Goal: Task Accomplishment & Management: Use online tool/utility

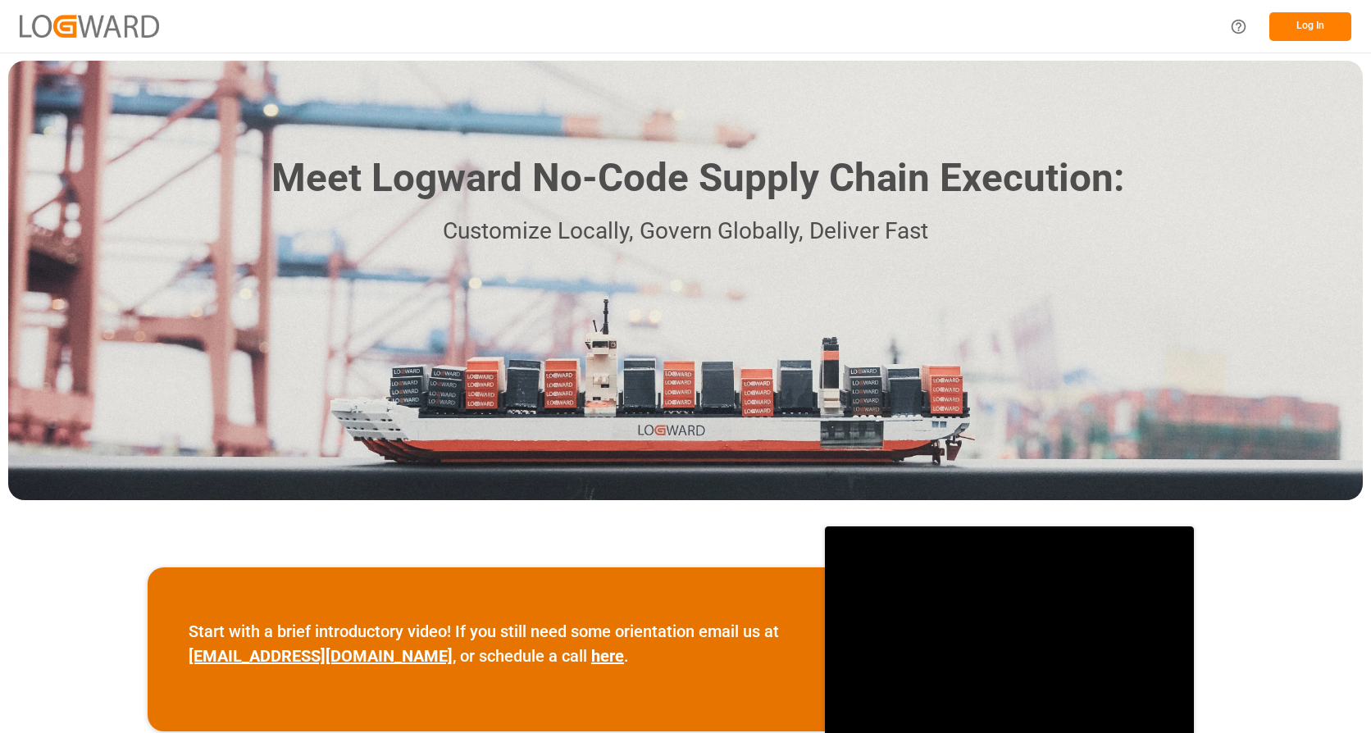
click at [1328, 25] on button "Log In" at bounding box center [1311, 26] width 82 height 29
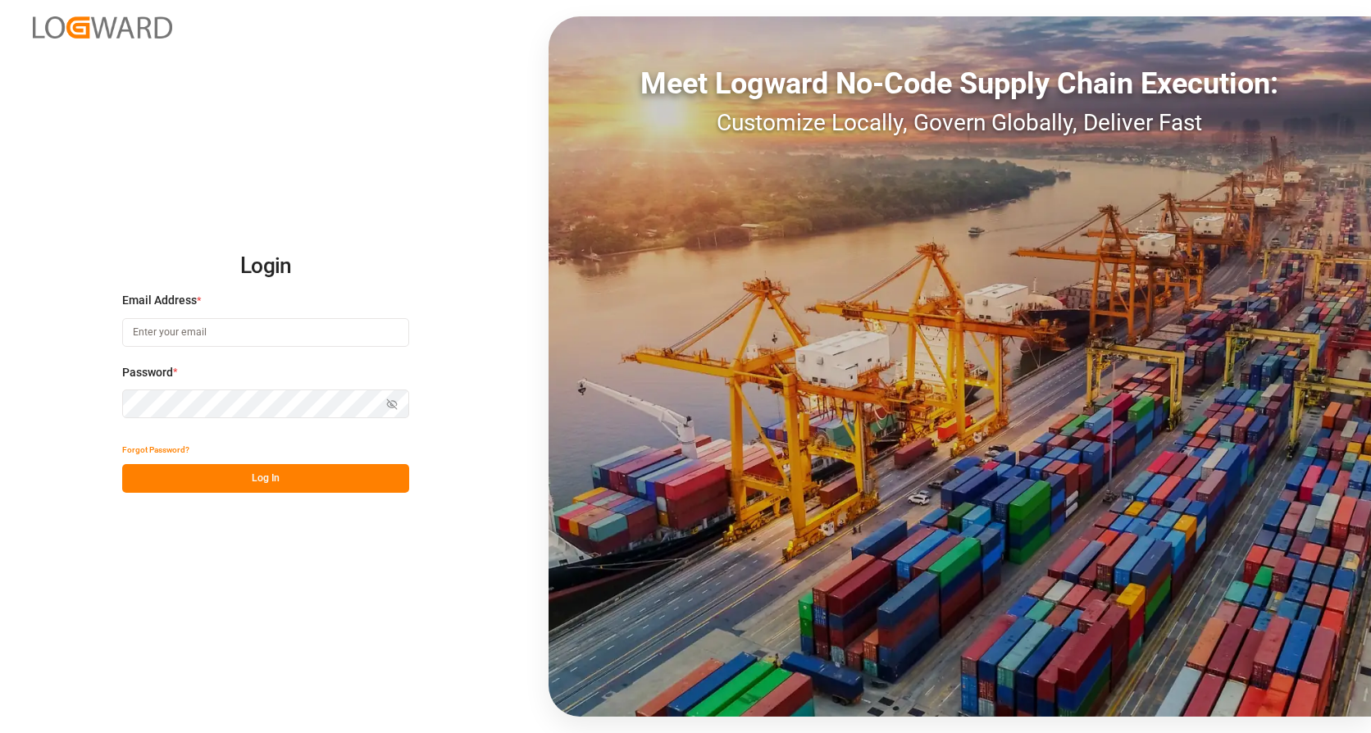
type input "[EMAIL_ADDRESS][DOMAIN_NAME]"
drag, startPoint x: 291, startPoint y: 476, endPoint x: 301, endPoint y: 461, distance: 17.7
click at [290, 476] on button "Log In" at bounding box center [265, 478] width 287 height 29
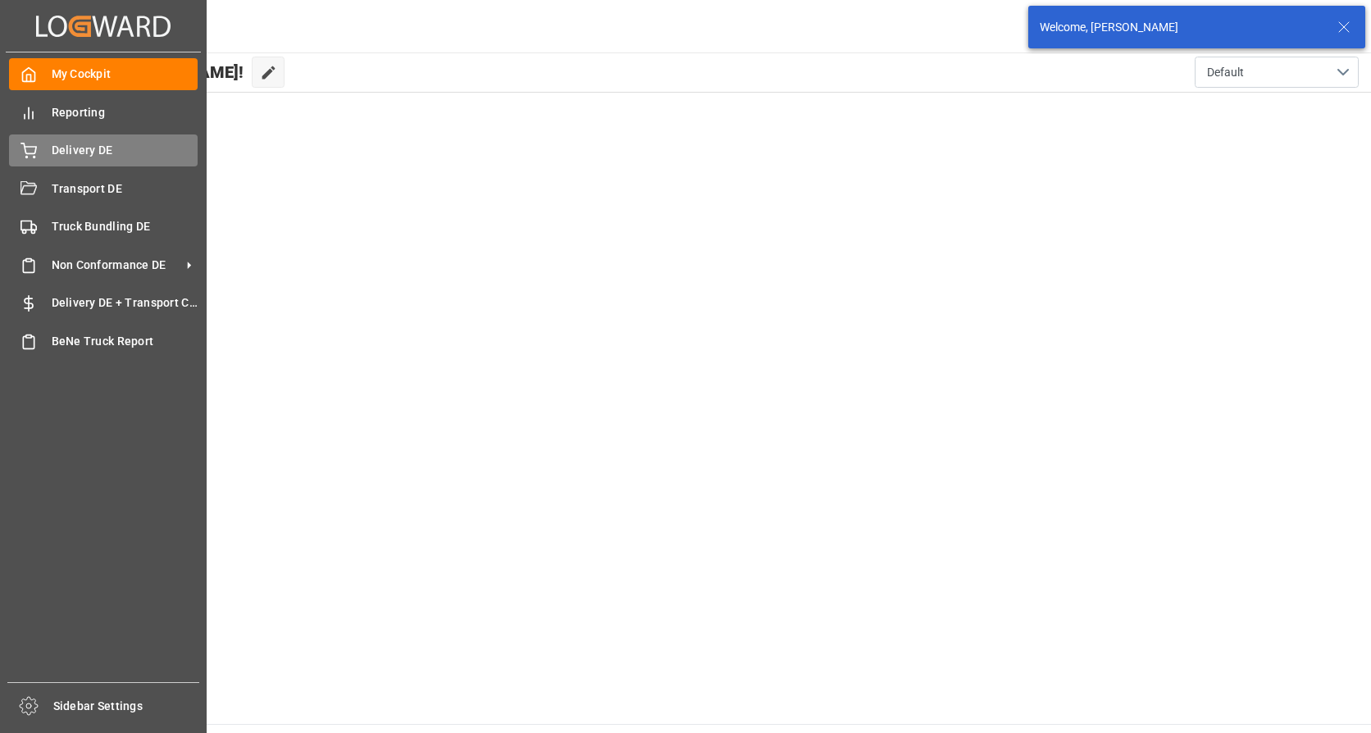
click at [34, 153] on icon at bounding box center [28, 149] width 15 height 11
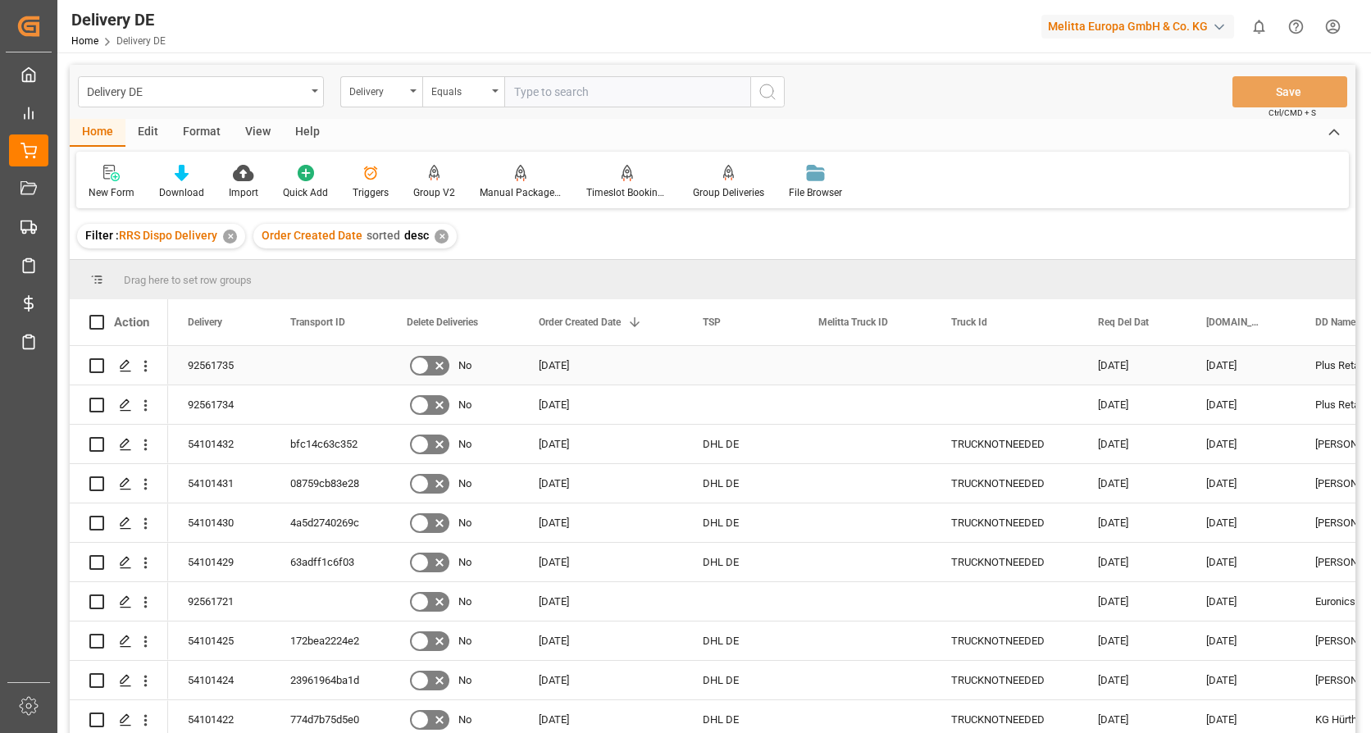
click at [101, 372] on input "Press Space to toggle row selection (unchecked)" at bounding box center [96, 365] width 15 height 15
checkbox input "true"
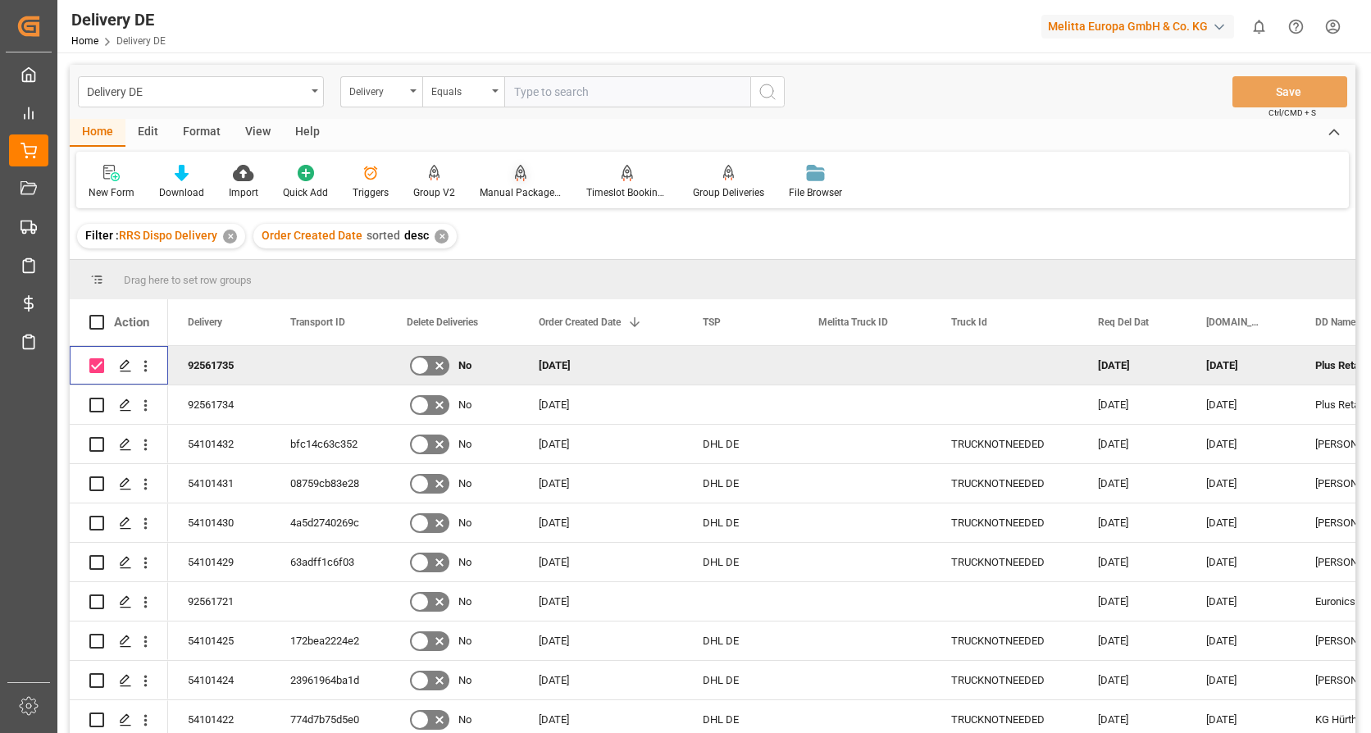
click at [513, 188] on div "Manual Package TypeDetermination" at bounding box center [521, 192] width 82 height 15
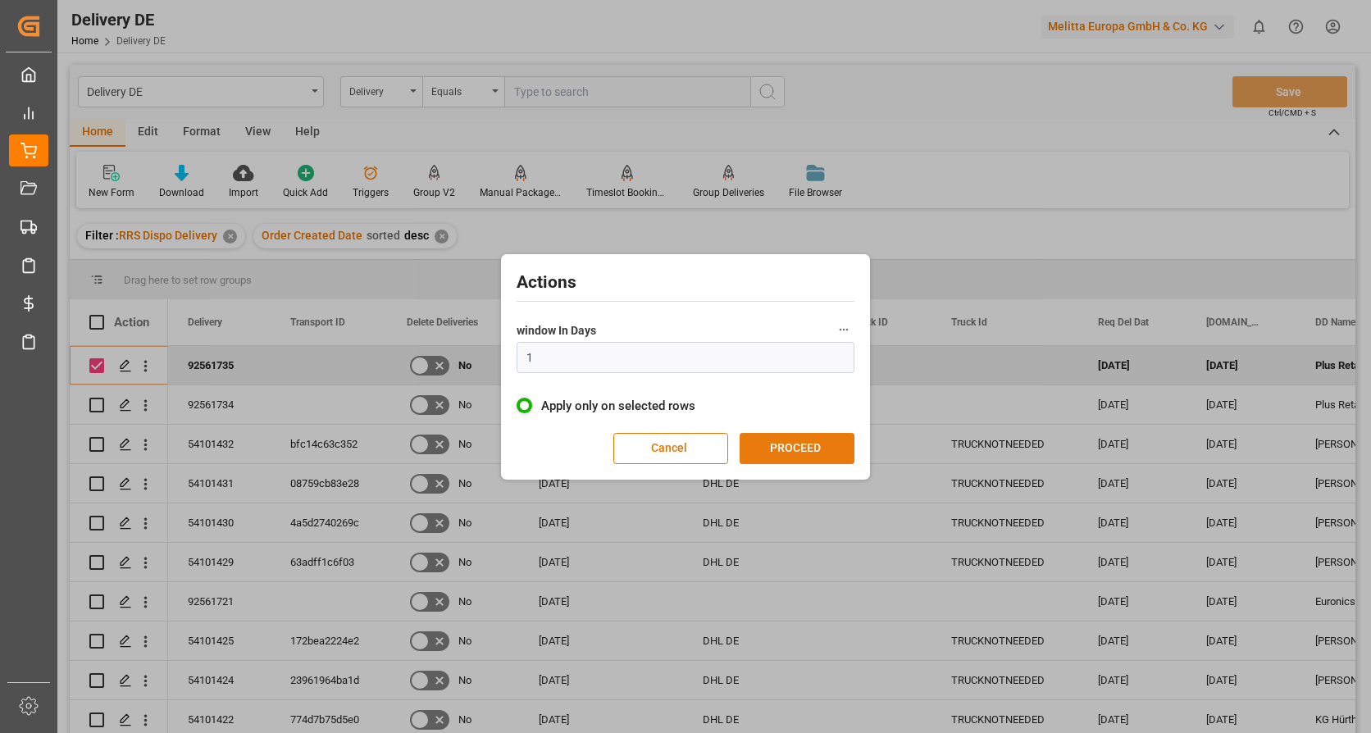
click at [784, 450] on button "PROCEED" at bounding box center [797, 448] width 115 height 31
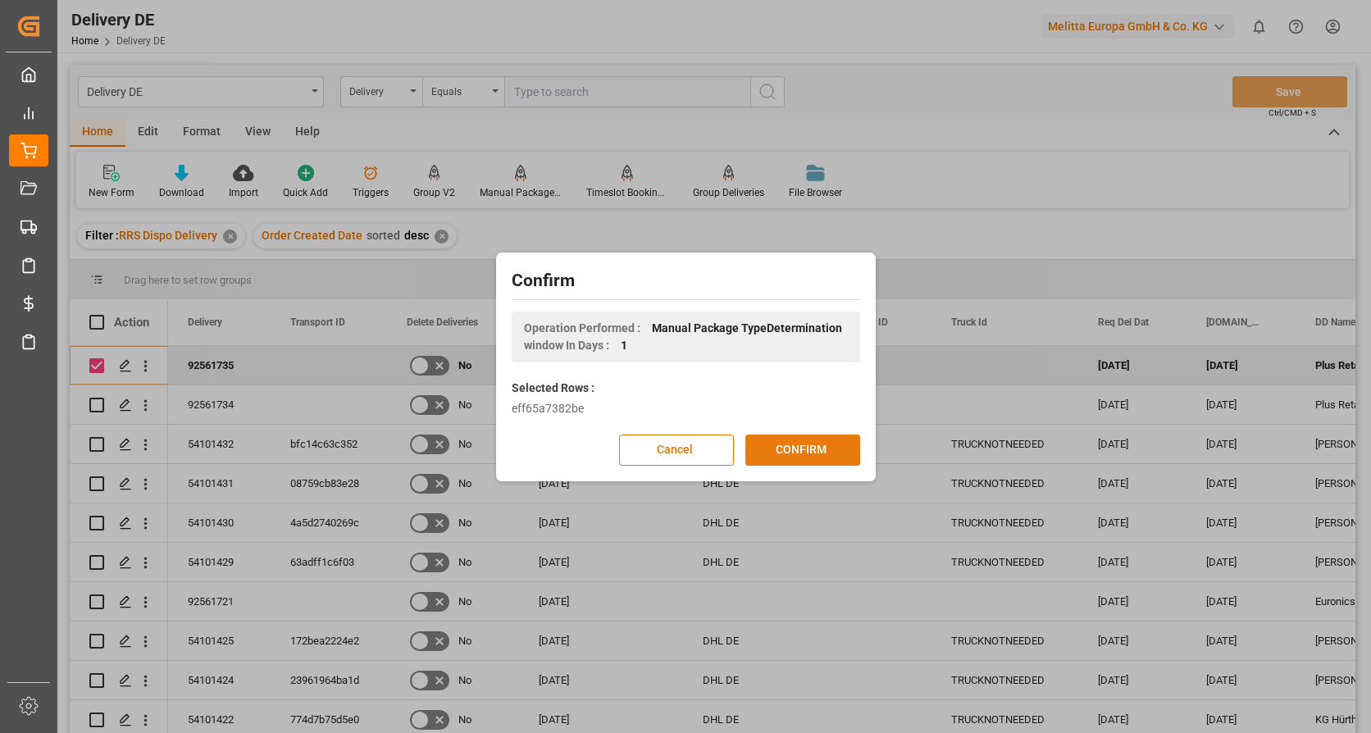
click at [769, 447] on button "CONFIRM" at bounding box center [803, 450] width 115 height 31
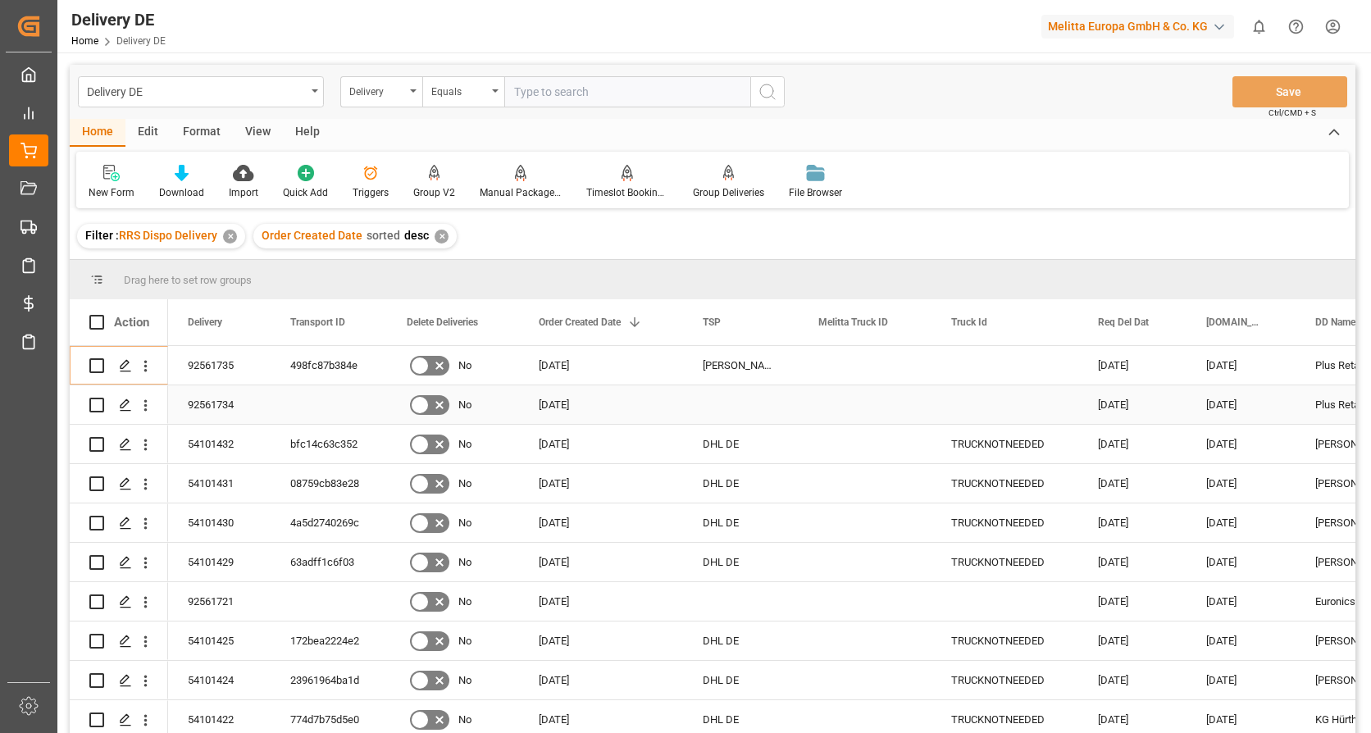
click at [94, 400] on input "Press Space to toggle row selection (unchecked)" at bounding box center [96, 405] width 15 height 15
checkbox input "true"
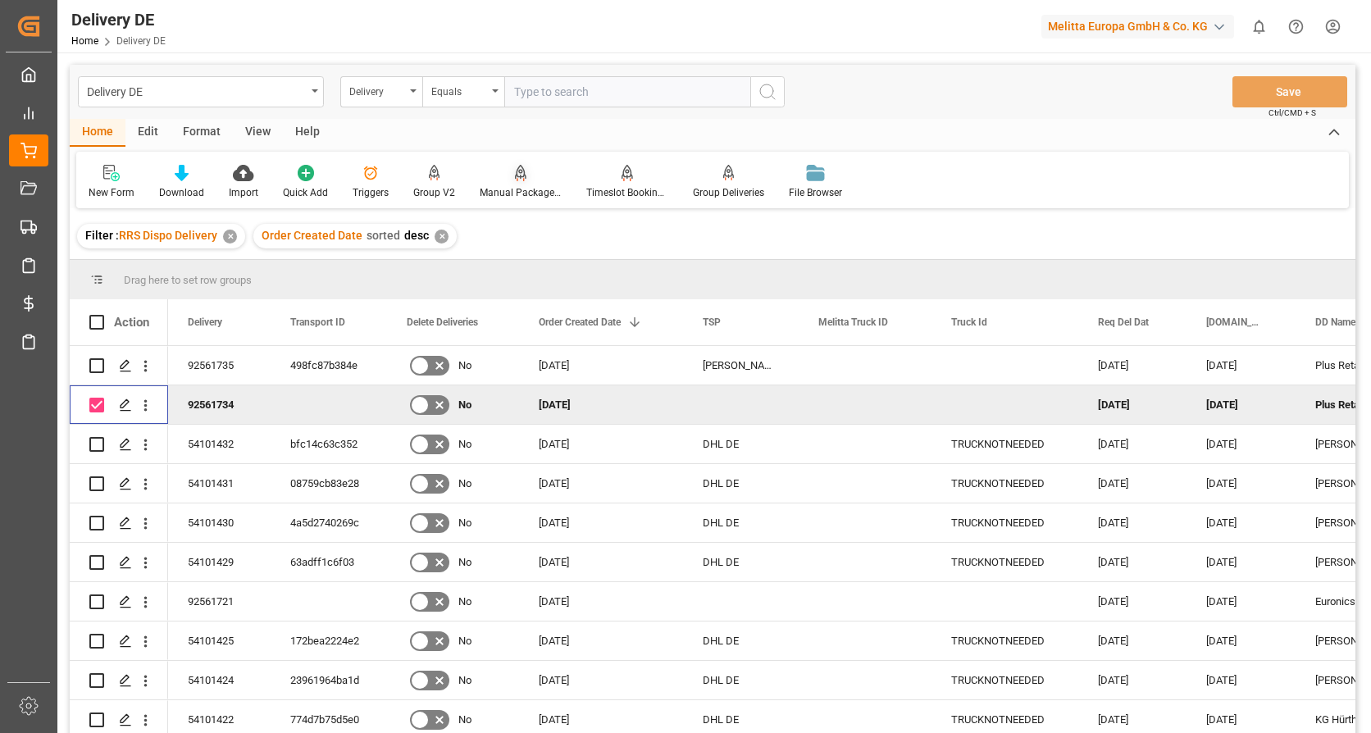
click at [515, 183] on div "Manual Package TypeDetermination" at bounding box center [521, 182] width 107 height 36
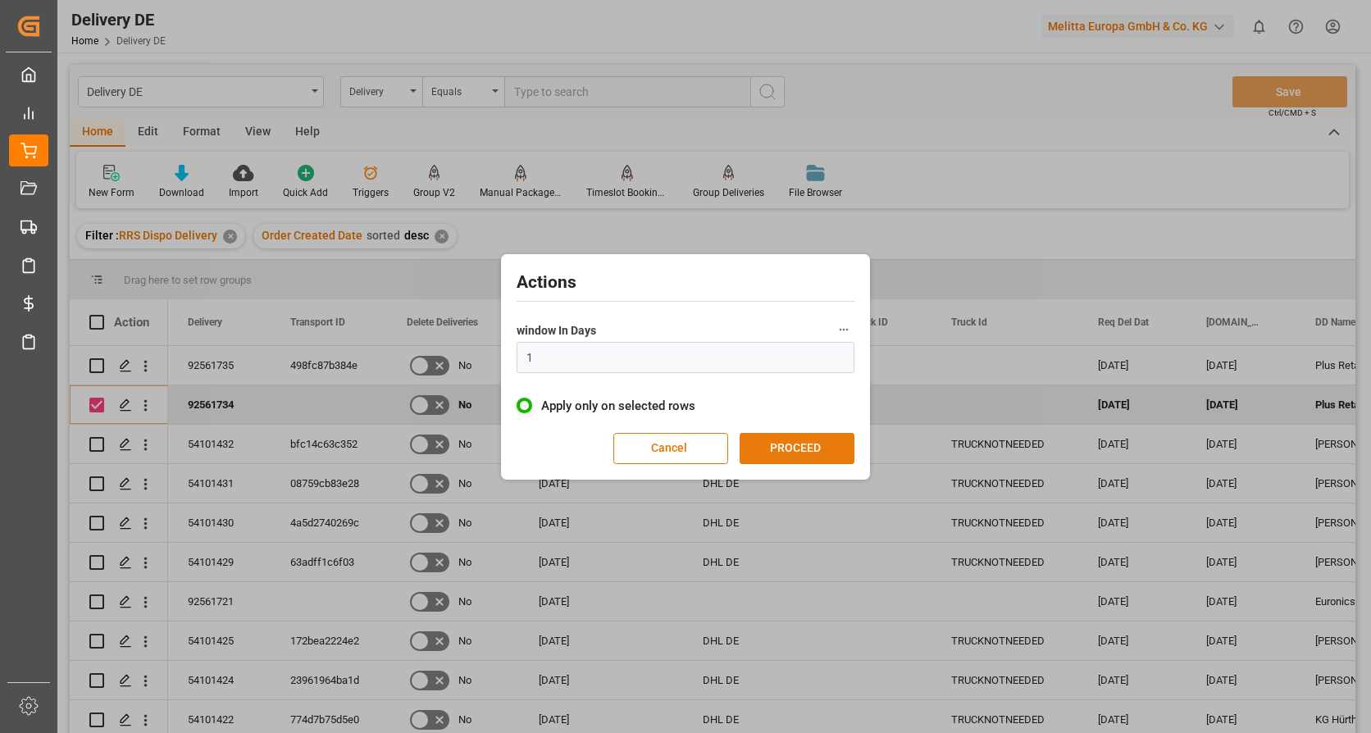
click at [776, 453] on button "PROCEED" at bounding box center [797, 448] width 115 height 31
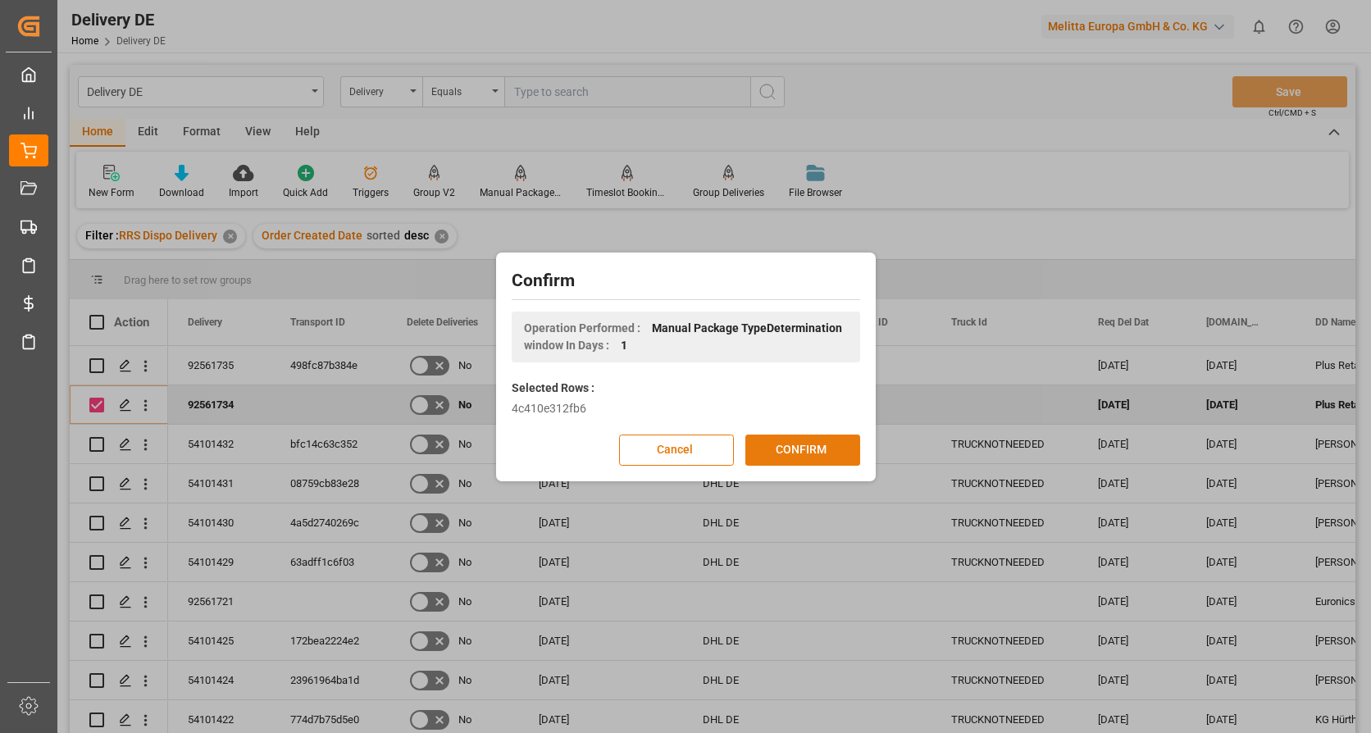
click at [774, 450] on button "CONFIRM" at bounding box center [803, 450] width 115 height 31
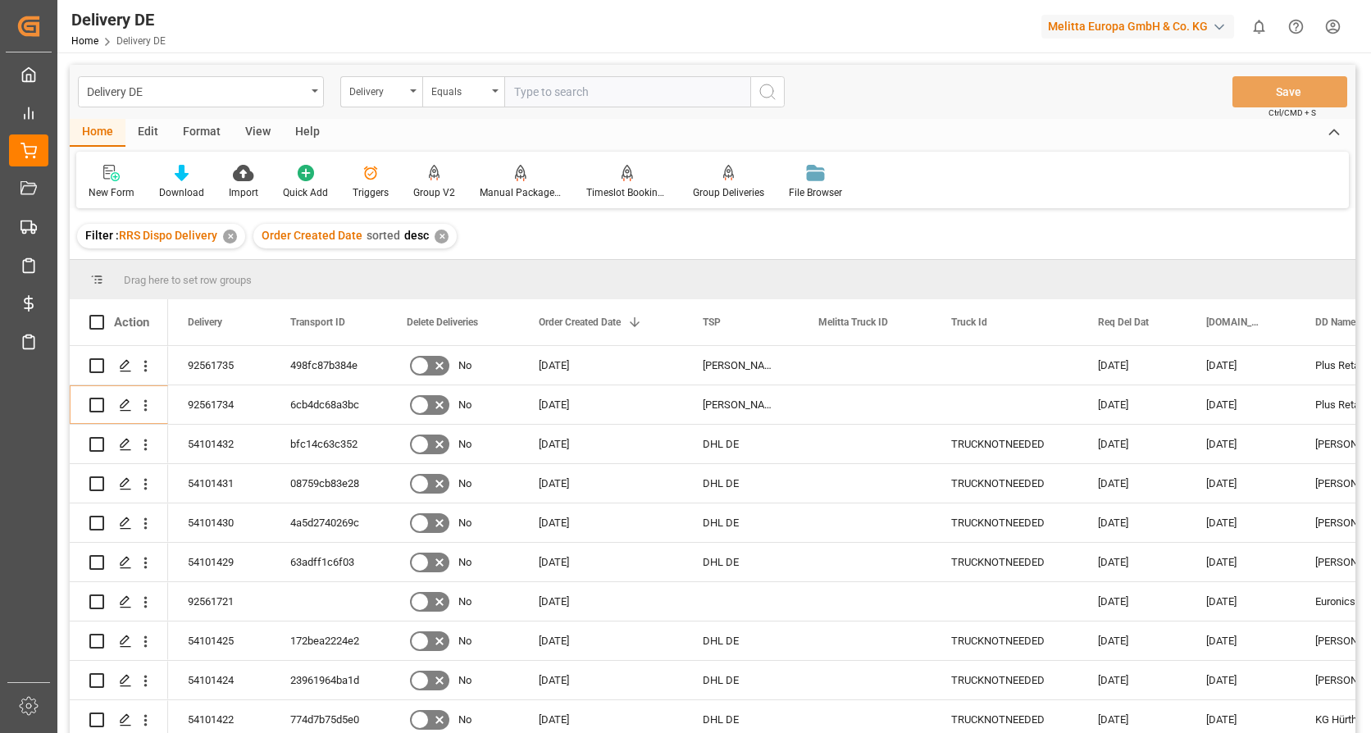
click at [552, 94] on input "text" at bounding box center [627, 91] width 246 height 31
type input "92561290"
click at [768, 89] on icon "search button" at bounding box center [768, 92] width 20 height 20
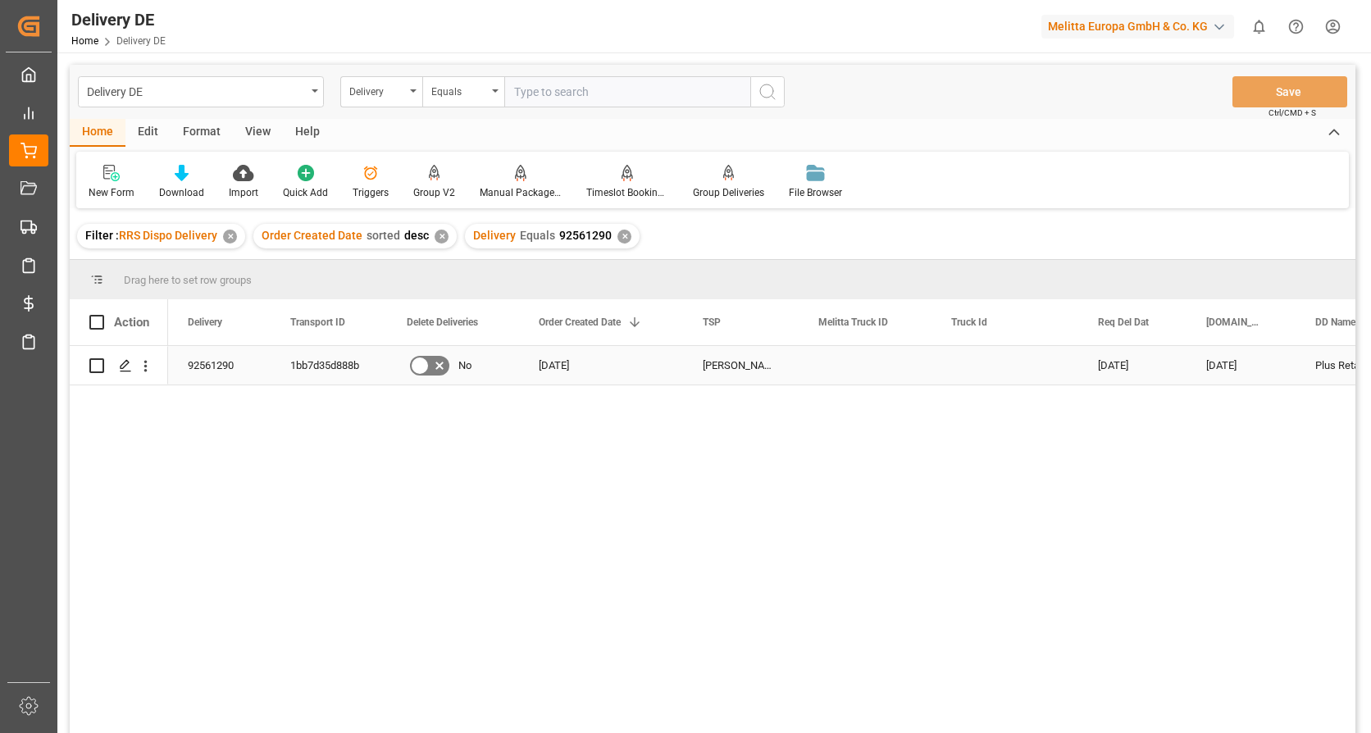
click at [93, 363] on input "Press Space to toggle row selection (unchecked)" at bounding box center [96, 365] width 15 height 15
checkbox input "true"
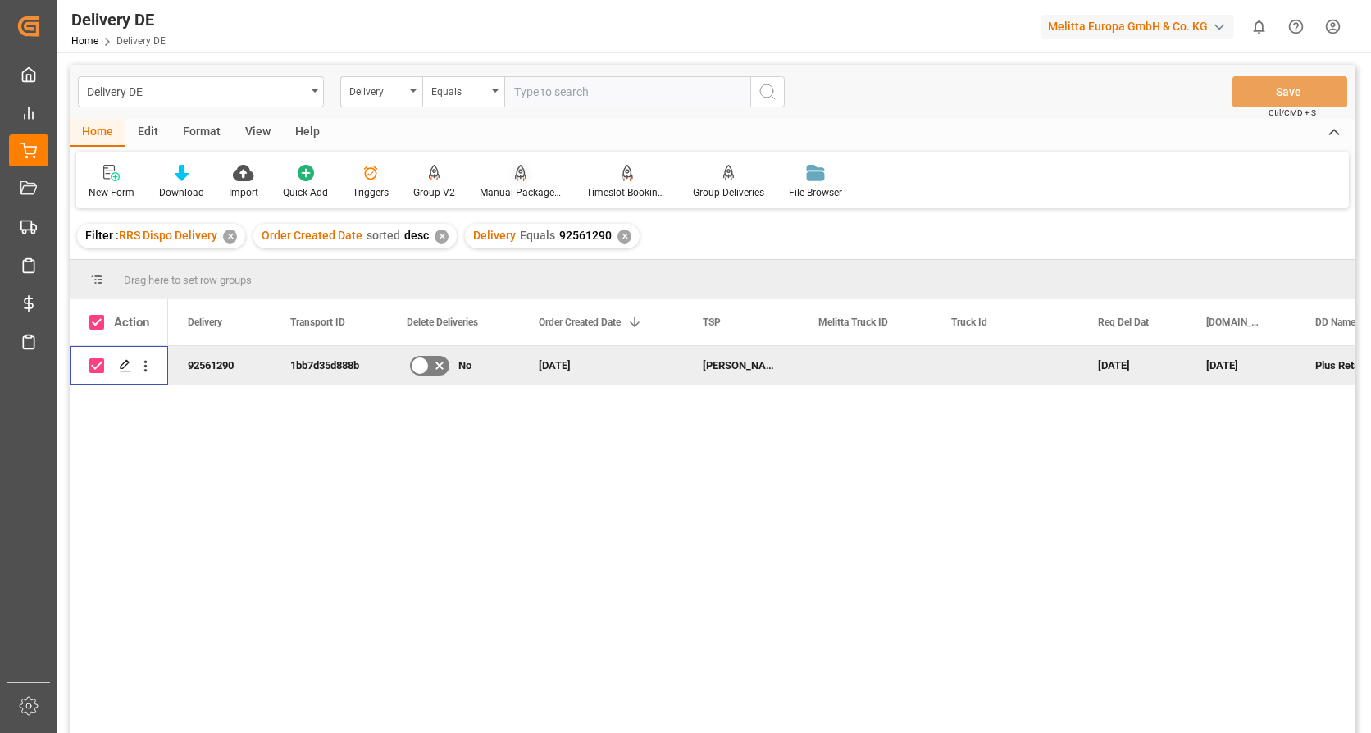
click at [505, 189] on div "Manual Package TypeDetermination" at bounding box center [521, 192] width 82 height 15
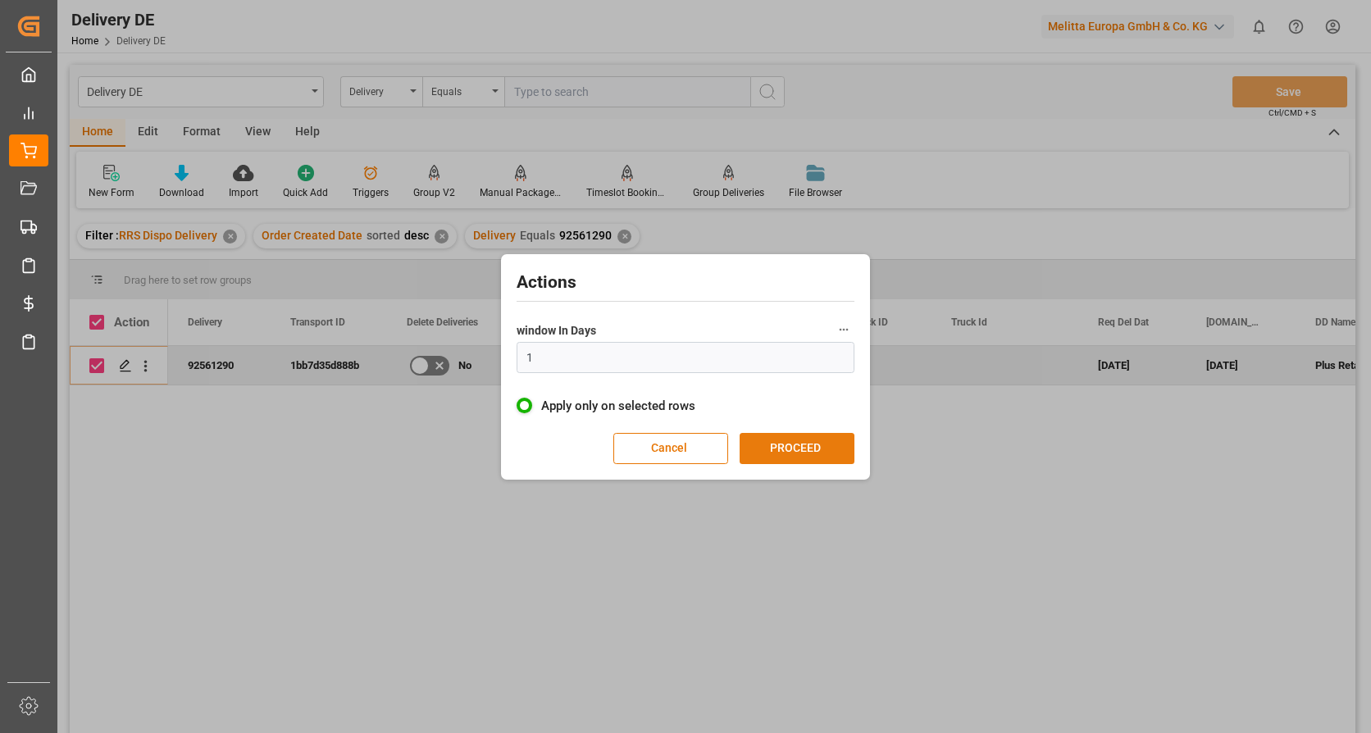
click at [804, 450] on button "PROCEED" at bounding box center [797, 448] width 115 height 31
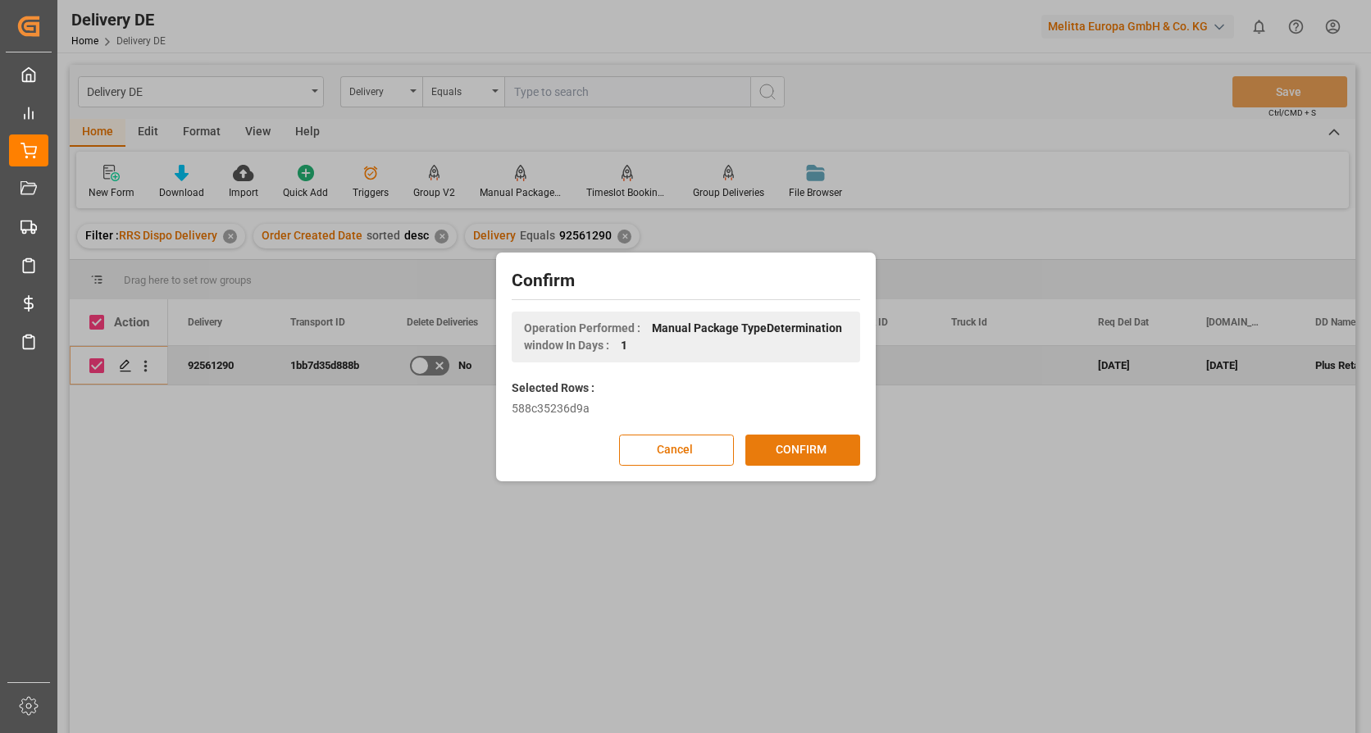
click at [803, 450] on button "CONFIRM" at bounding box center [803, 450] width 115 height 31
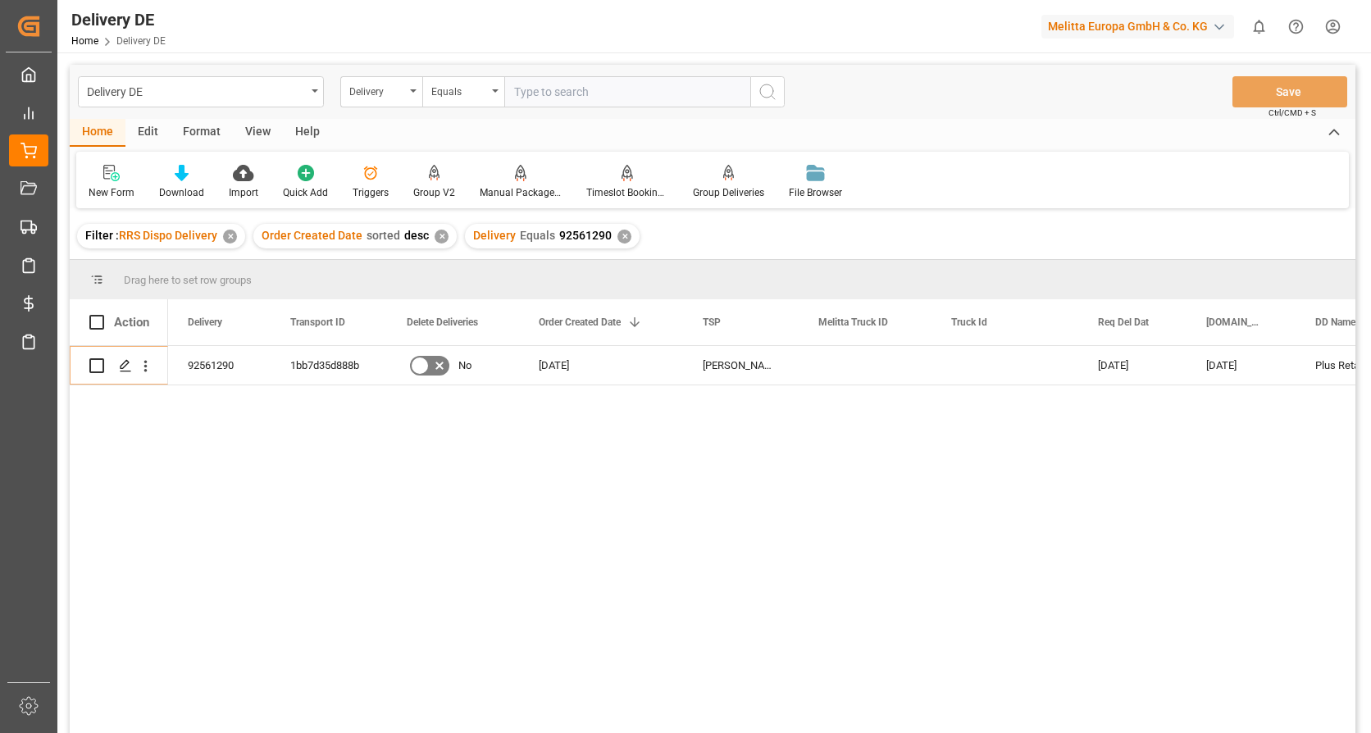
click at [1335, 23] on html "Created by potrace 1.15, written by [PERSON_NAME] [DATE]-[DATE] Created by potr…" at bounding box center [685, 366] width 1371 height 733
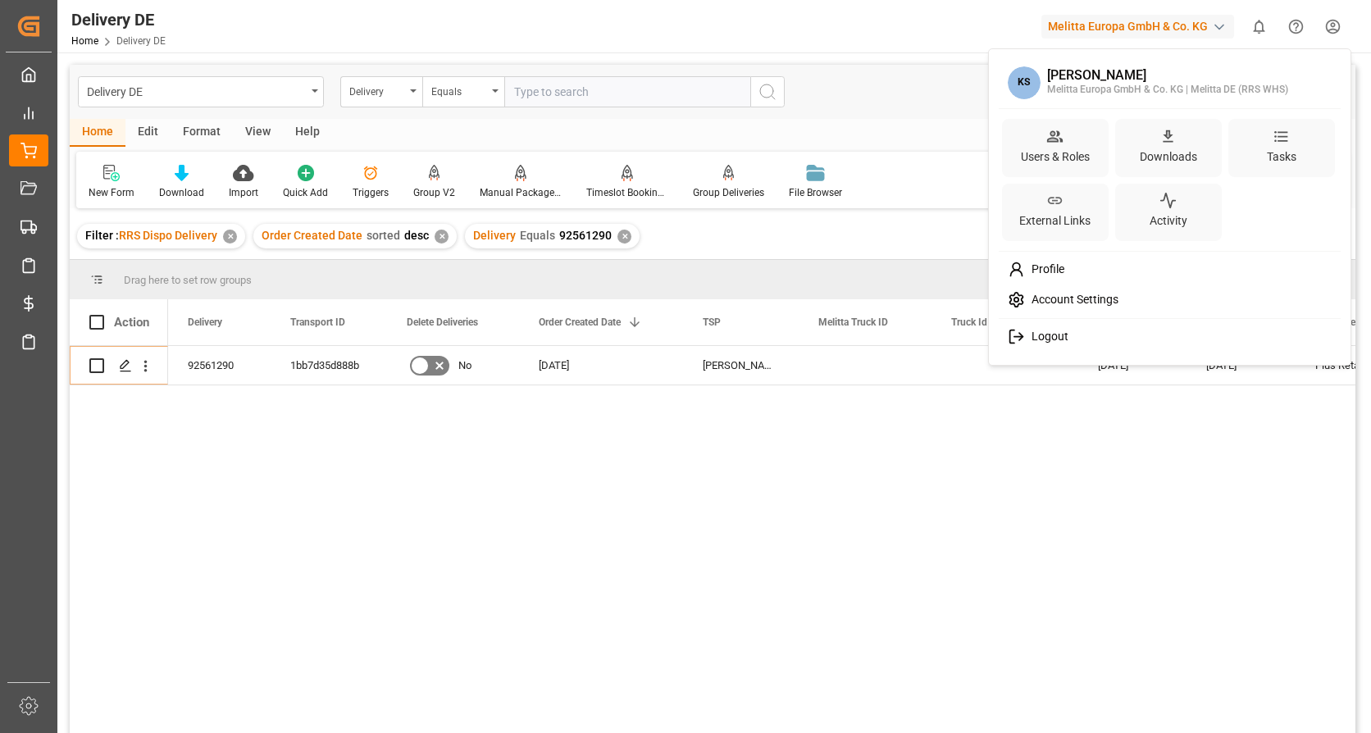
click at [1046, 332] on span "Logout" at bounding box center [1046, 337] width 43 height 15
